Goal: Transaction & Acquisition: Purchase product/service

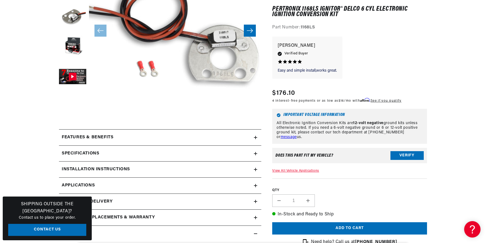
scroll to position [164, 0]
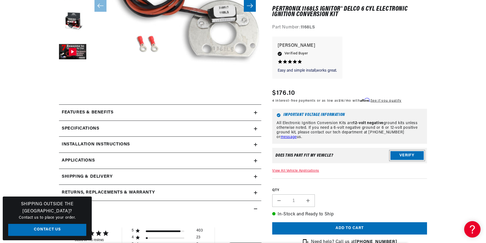
click at [404, 155] on button "Verify" at bounding box center [406, 155] width 33 height 9
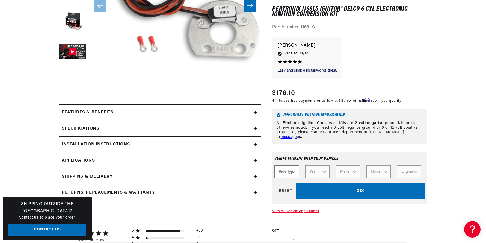
scroll to position [0, 0]
click at [288, 170] on select "Ride Type Automotive Agricultural Industrial Marine Motorcycle" at bounding box center [286, 171] width 24 height 13
select select "Automotive"
click at [274, 165] on select "Ride Type Automotive Agricultural Industrial Marine Motorcycle" at bounding box center [286, 171] width 24 height 13
select select "Automotive"
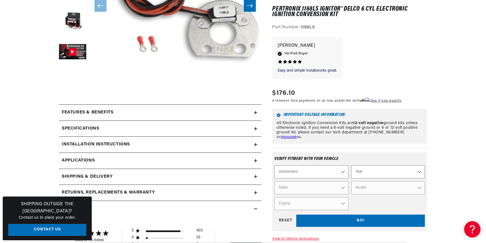
click at [416, 172] on select "Year [DATE] 2023 2022 2021 2020 2019 2018 2017 2016 2015 2014 2013 2012 2011 20…" at bounding box center [388, 171] width 74 height 13
select select "1962"
click at [351, 165] on select "Year [DATE] 2023 2022 2021 2020 2019 2018 2017 2016 2015 2014 2013 2012 2011 20…" at bounding box center [388, 171] width 74 height 13
select select "1962"
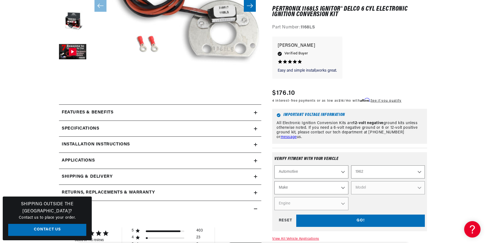
click at [343, 187] on select "Make Alfa Romeo American Motors Aston [PERSON_NAME][GEOGRAPHIC_DATA] [PERSON_NA…" at bounding box center [311, 187] width 74 height 13
select select "Chevrolet"
click at [274, 181] on select "Make Alfa Romeo American Motors Aston [PERSON_NAME][GEOGRAPHIC_DATA] [PERSON_NA…" at bounding box center [311, 187] width 74 height 13
select select "Chevrolet"
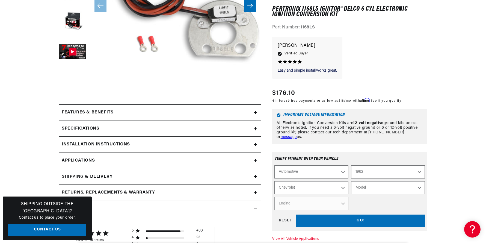
click at [419, 185] on select "Model [GEOGRAPHIC_DATA] [GEOGRAPHIC_DATA] C10 Pickup C20 Pickup C30 Pickup C40 …" at bounding box center [388, 187] width 74 height 13
select select "Impala"
click at [351, 181] on select "Model [GEOGRAPHIC_DATA] [GEOGRAPHIC_DATA] C10 Pickup C20 Pickup C30 Pickup C40 …" at bounding box center [388, 187] width 74 height 13
select select "Impala"
click at [343, 203] on select "Engine 6.5L 6.6L 7.0L 7.4L 235cid / 3.9L 283cid / 4.6L 305cid / 5.0L 327cid / 5…" at bounding box center [311, 203] width 74 height 13
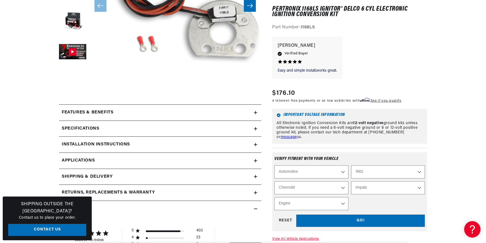
scroll to position [0, 165]
select select "235cid-3.9L"
click at [274, 197] on select "Engine 6.5L 6.6L 7.0L 7.4L 235cid / 3.9L 283cid / 4.6L 305cid / 5.0L 327cid / 5…" at bounding box center [311, 203] width 74 height 13
select select "Engine"
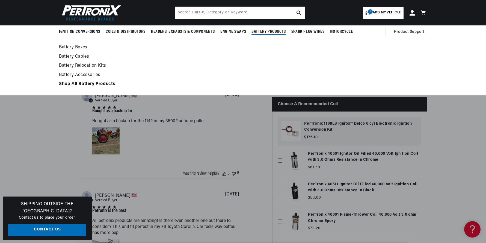
scroll to position [0, 0]
